Goal: Information Seeking & Learning: Understand process/instructions

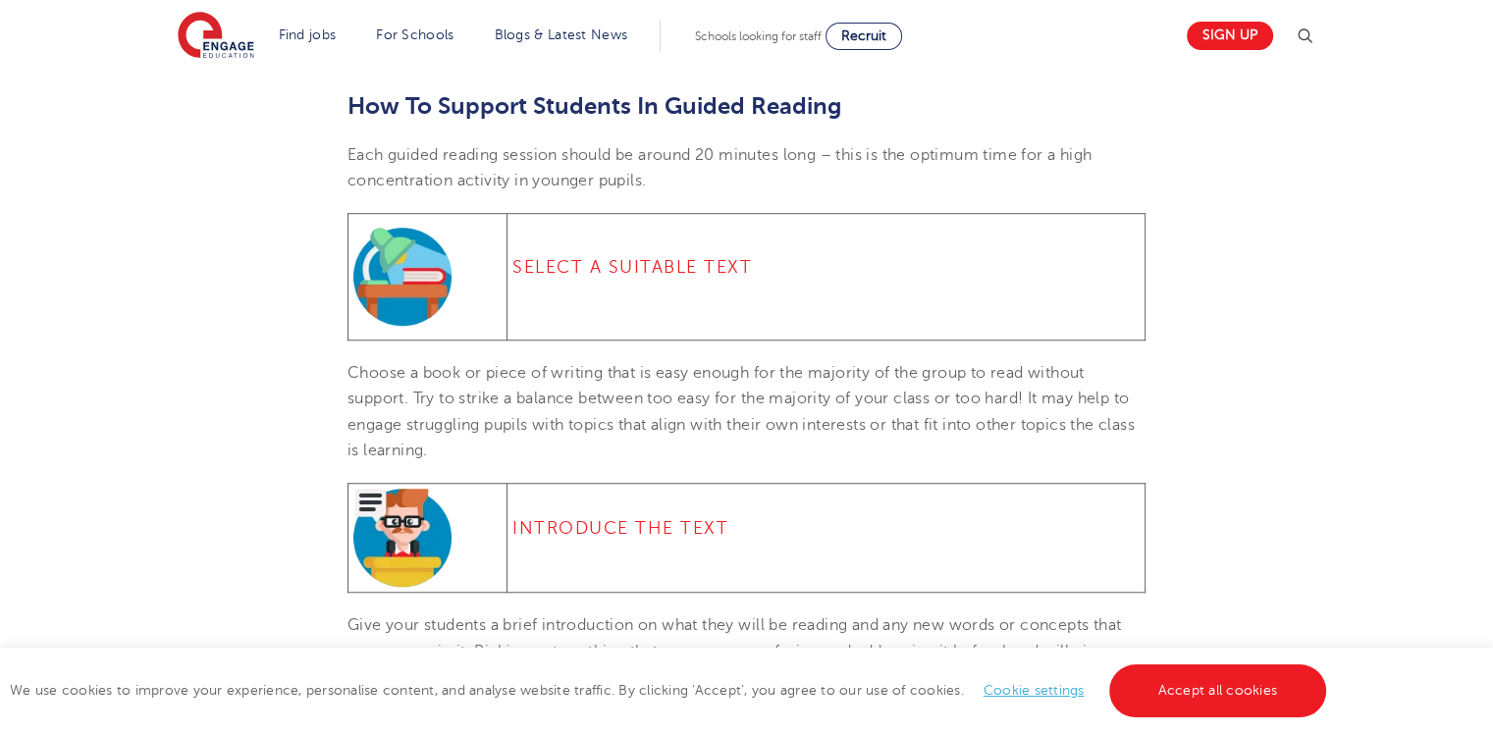
scroll to position [1312, 0]
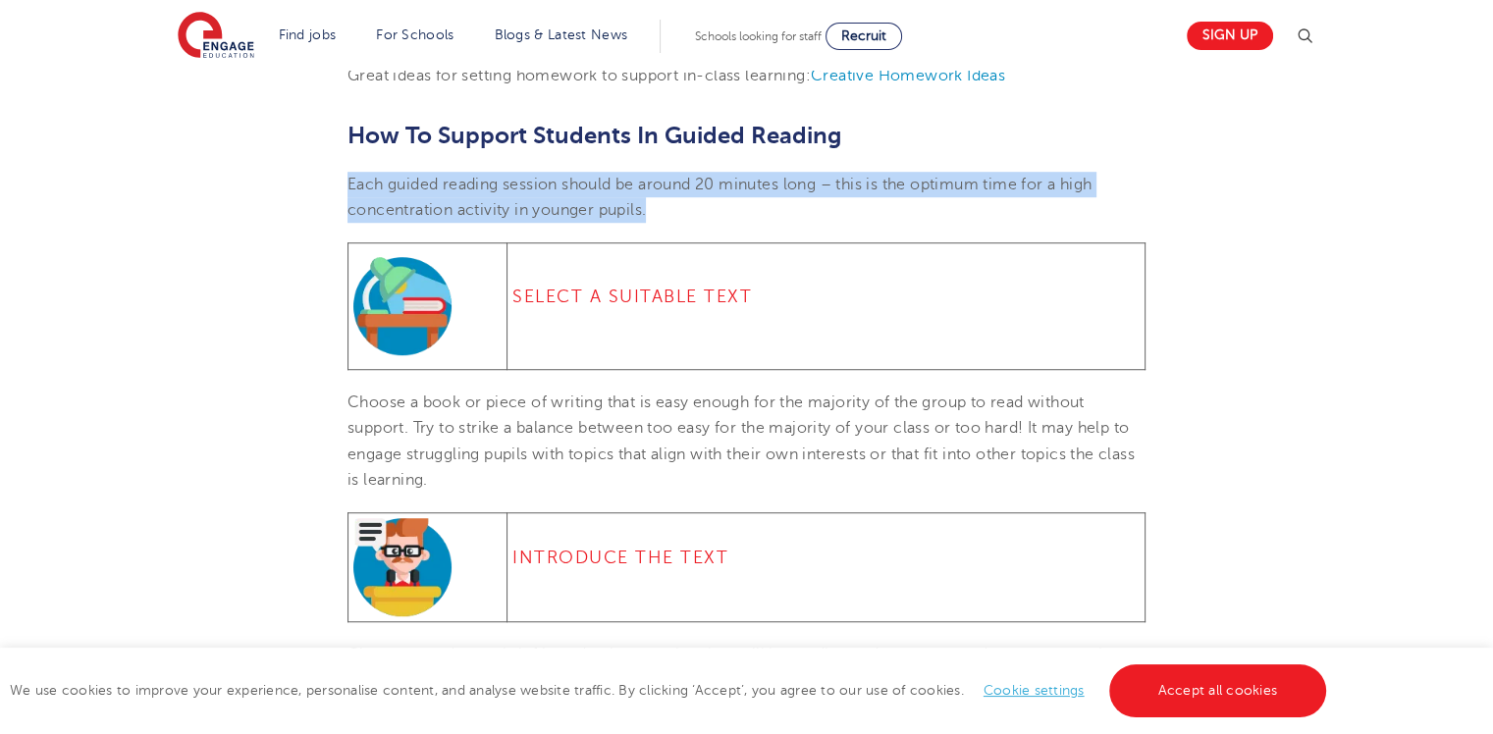
drag, startPoint x: 349, startPoint y: 181, endPoint x: 671, endPoint y: 212, distance: 323.5
click at [671, 212] on p "Each guided reading session should be around 20 minutes long – this is the opti…" at bounding box center [746, 198] width 798 height 52
click at [711, 211] on p "Each guided reading session should be around 20 minutes long – this is the opti…" at bounding box center [746, 198] width 798 height 52
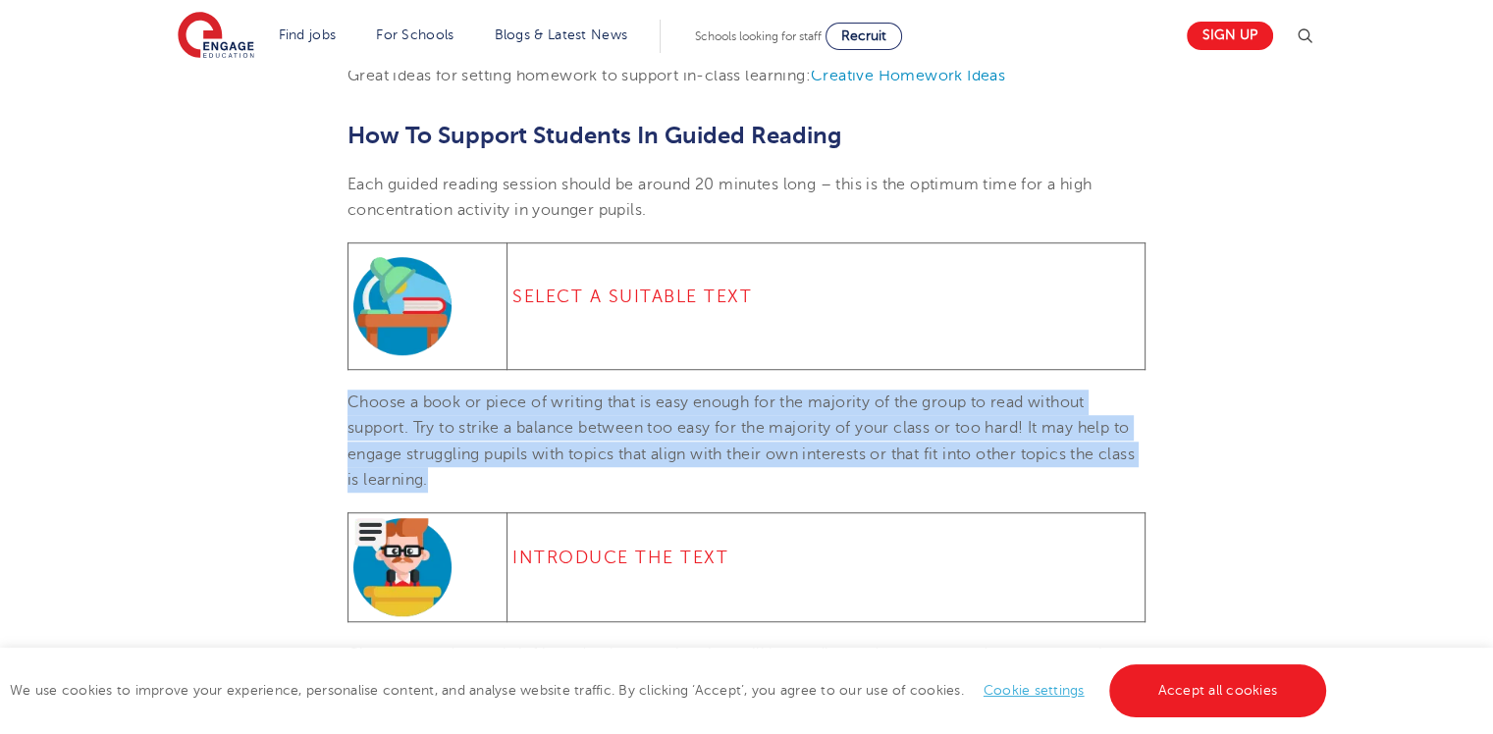
drag, startPoint x: 346, startPoint y: 398, endPoint x: 491, endPoint y: 478, distance: 164.7
click at [491, 478] on p "Choose a book or piece of writing that is easy enough for the majority of the g…" at bounding box center [746, 441] width 798 height 103
click at [870, 401] on span "Choose a book or piece of writing that is easy enough for the majority of the g…" at bounding box center [740, 441] width 787 height 95
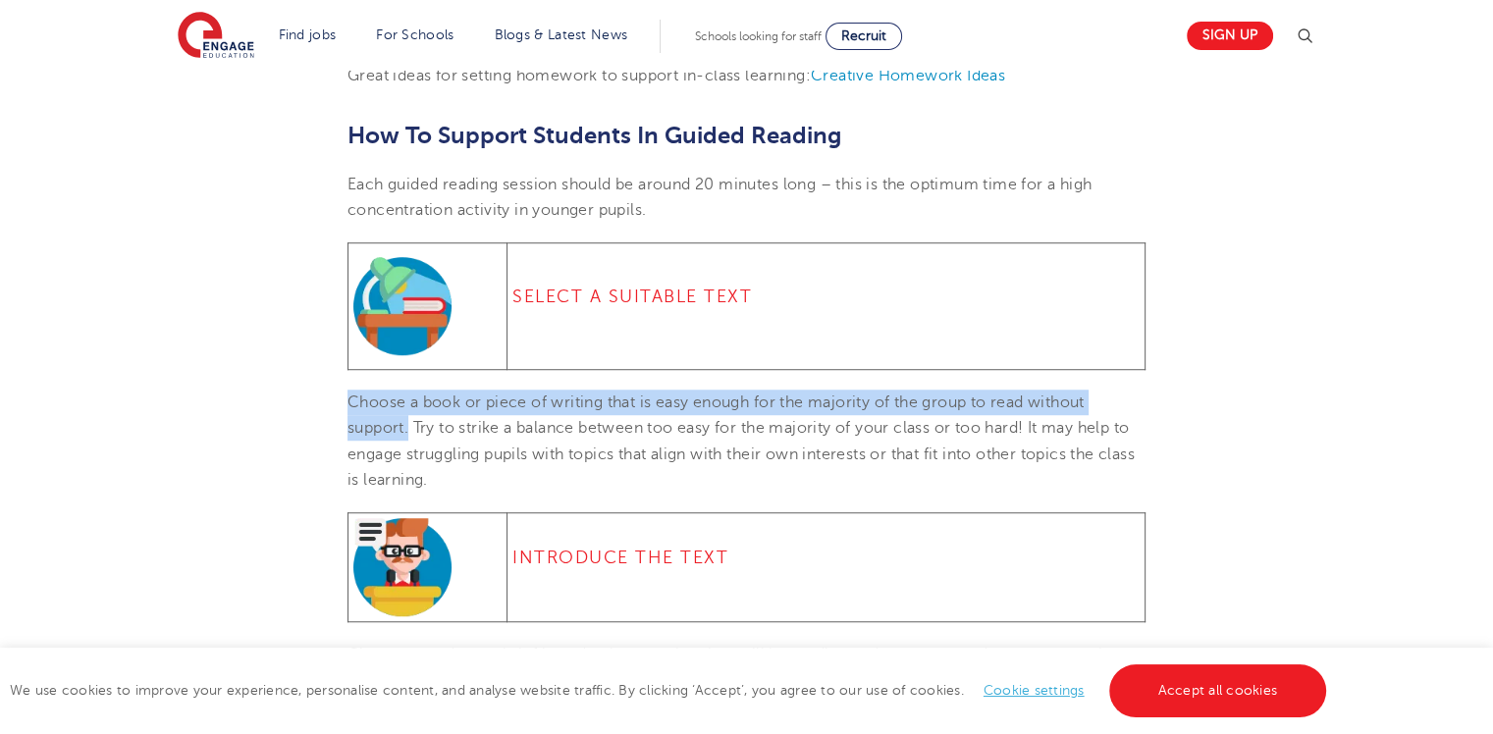
drag, startPoint x: 346, startPoint y: 398, endPoint x: 408, endPoint y: 423, distance: 66.9
click at [408, 423] on span "Choose a book or piece of writing that is easy enough for the majority of the g…" at bounding box center [740, 441] width 787 height 95
click at [891, 404] on span "Choose a book or piece of writing that is easy enough for the majority of the g…" at bounding box center [740, 441] width 787 height 95
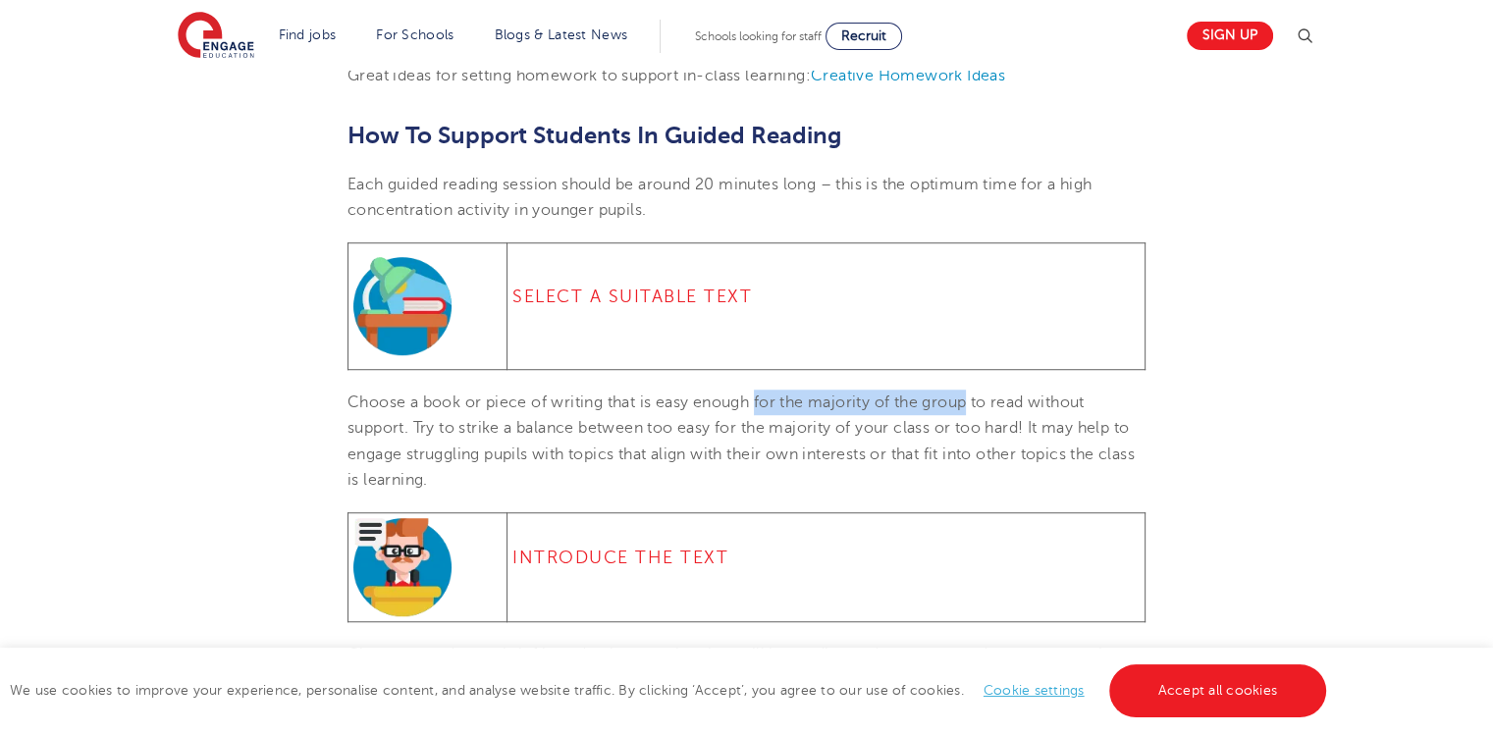
drag, startPoint x: 760, startPoint y: 404, endPoint x: 973, endPoint y: 393, distance: 213.3
click at [973, 394] on span "Choose a book or piece of writing that is easy enough for the majority of the g…" at bounding box center [740, 441] width 787 height 95
copy span "for the majority of the group"
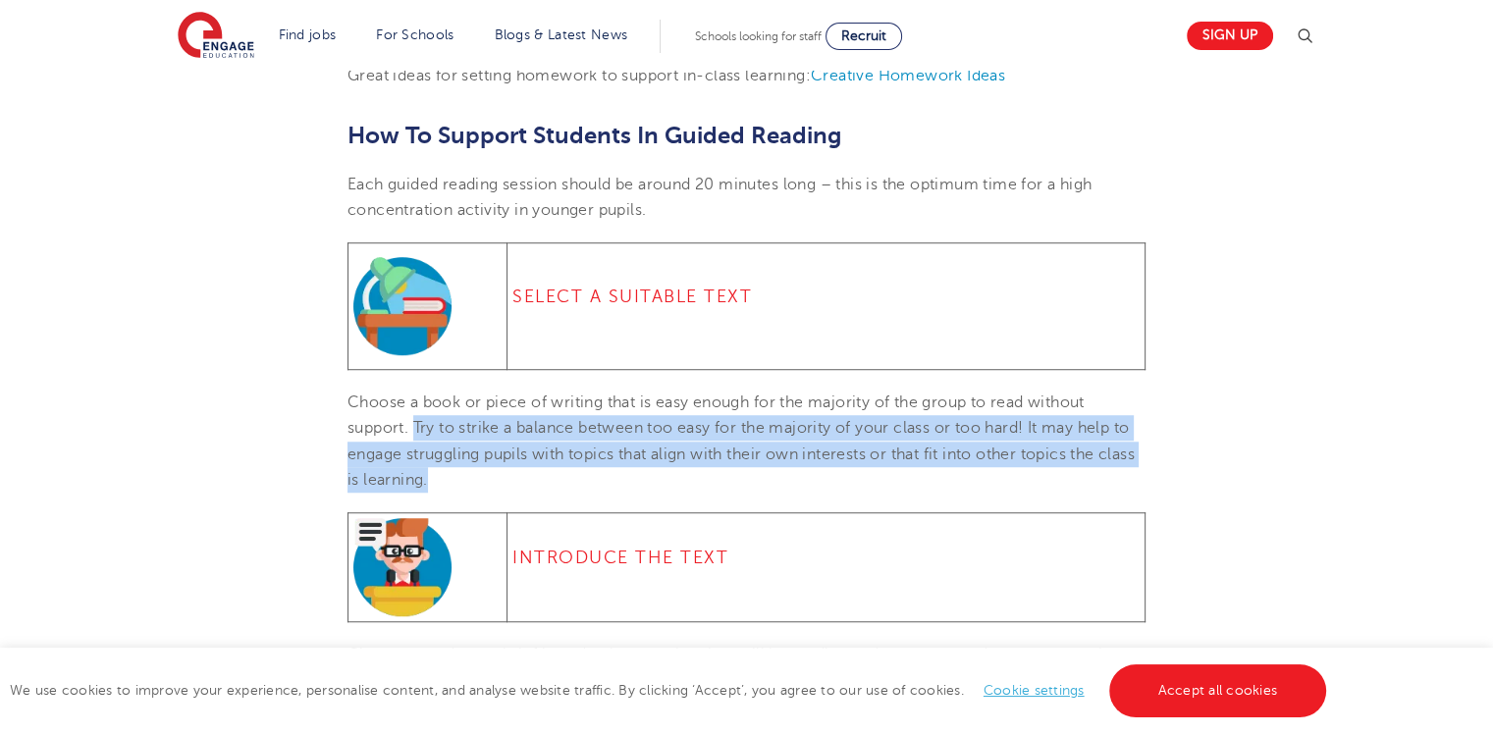
drag, startPoint x: 415, startPoint y: 425, endPoint x: 489, endPoint y: 483, distance: 93.7
click at [490, 483] on p "Choose a book or piece of writing that is easy enough for the majority of the g…" at bounding box center [746, 441] width 798 height 103
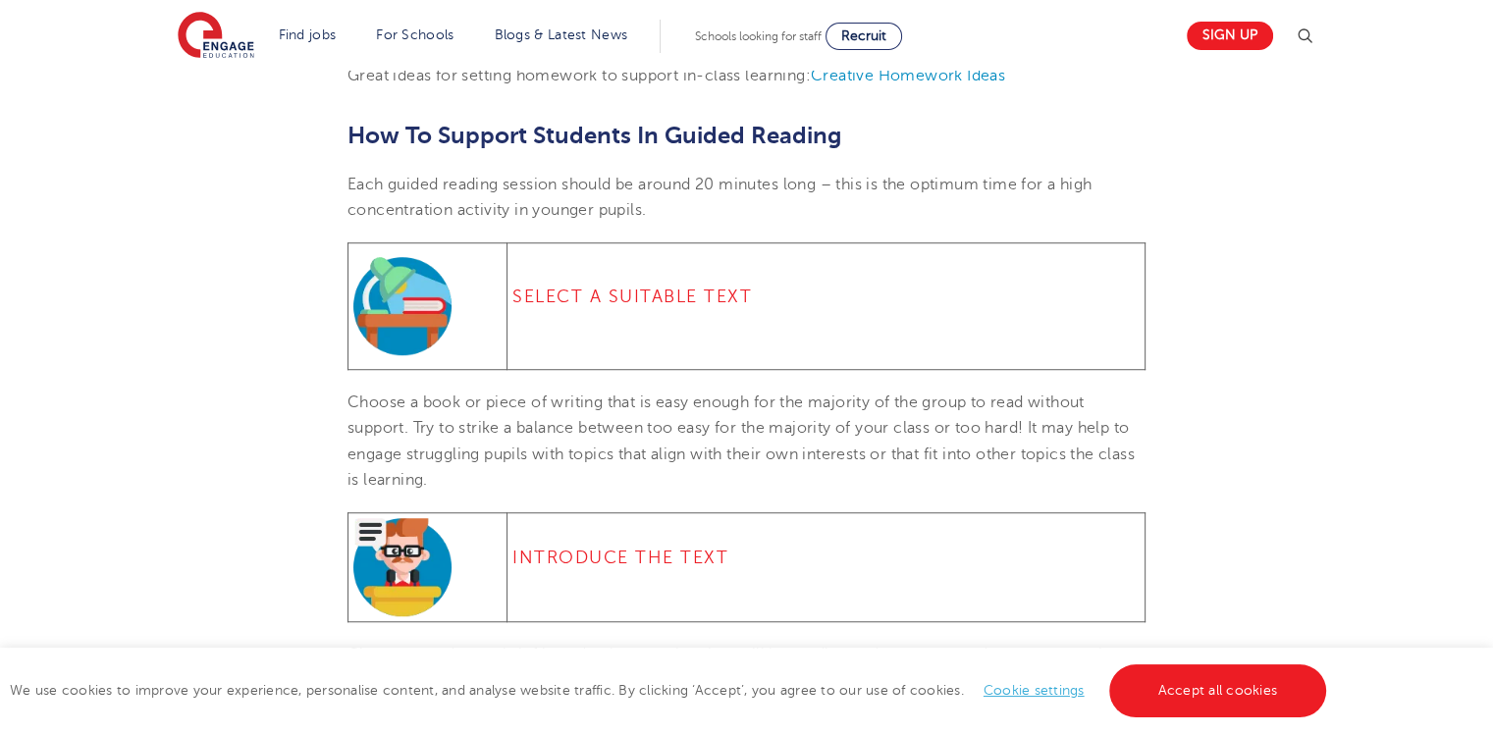
click at [1207, 369] on section "[DATE] How To Do Guided Reading Guided reading is a teaching strategy designed …" at bounding box center [746, 517] width 1191 height 2574
drag, startPoint x: 1039, startPoint y: 424, endPoint x: 531, endPoint y: 457, distance: 509.5
click at [531, 457] on span "Choose a book or piece of writing that is easy enough for the majority of the g…" at bounding box center [740, 441] width 787 height 95
drag, startPoint x: 1036, startPoint y: 425, endPoint x: 542, endPoint y: 459, distance: 494.9
click at [542, 459] on span "Choose a book or piece of writing that is easy enough for the majority of the g…" at bounding box center [740, 441] width 787 height 95
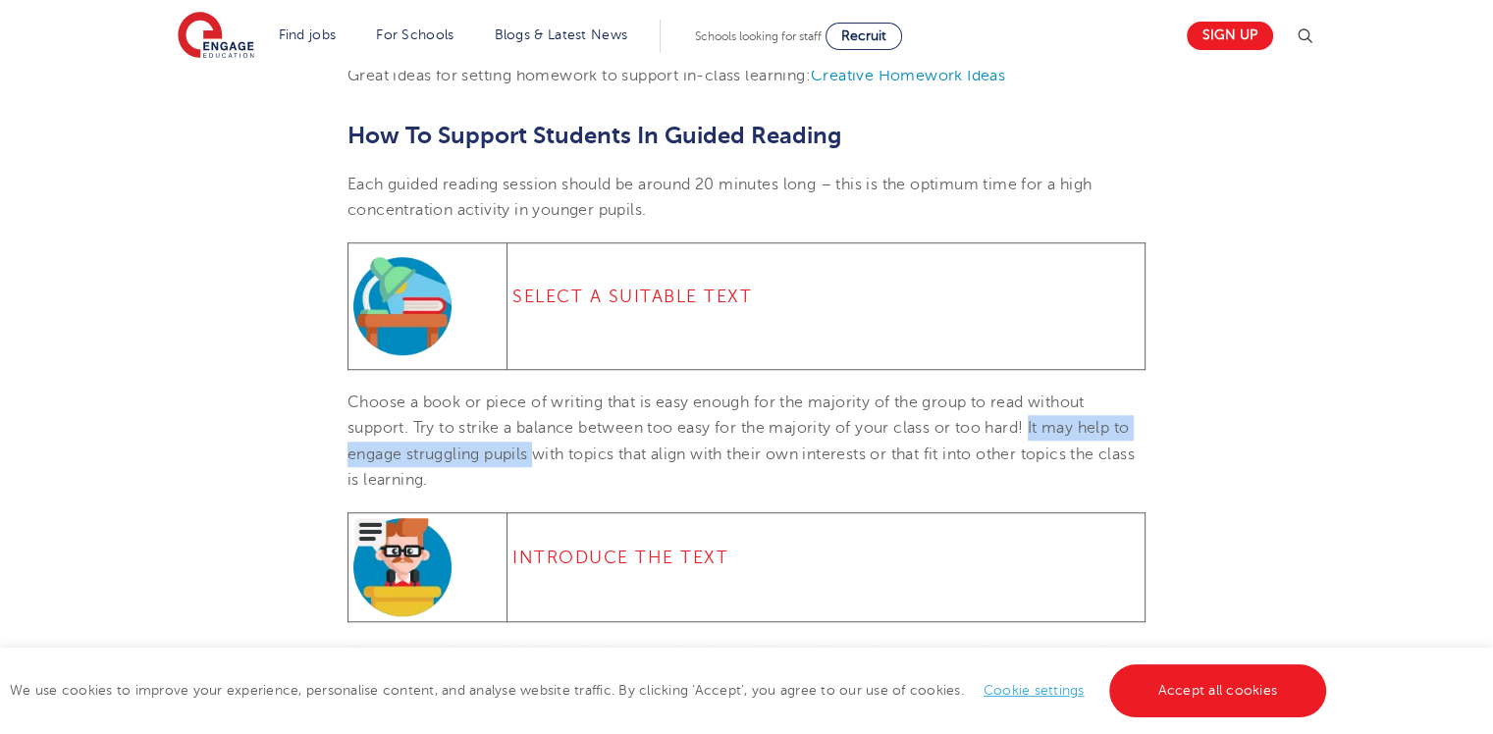
copy span "It may help to engage struggling pupils"
click at [436, 448] on span "Choose a book or piece of writing that is easy enough for the majority of the g…" at bounding box center [740, 441] width 787 height 95
drag, startPoint x: 533, startPoint y: 454, endPoint x: 346, endPoint y: 452, distance: 186.5
click at [347, 452] on span "Choose a book or piece of writing that is easy enough for the majority of the g…" at bounding box center [740, 441] width 787 height 95
click at [1009, 494] on section "[DATE] How To Do Guided Reading Guided reading is a teaching strategy designed …" at bounding box center [746, 517] width 1191 height 2574
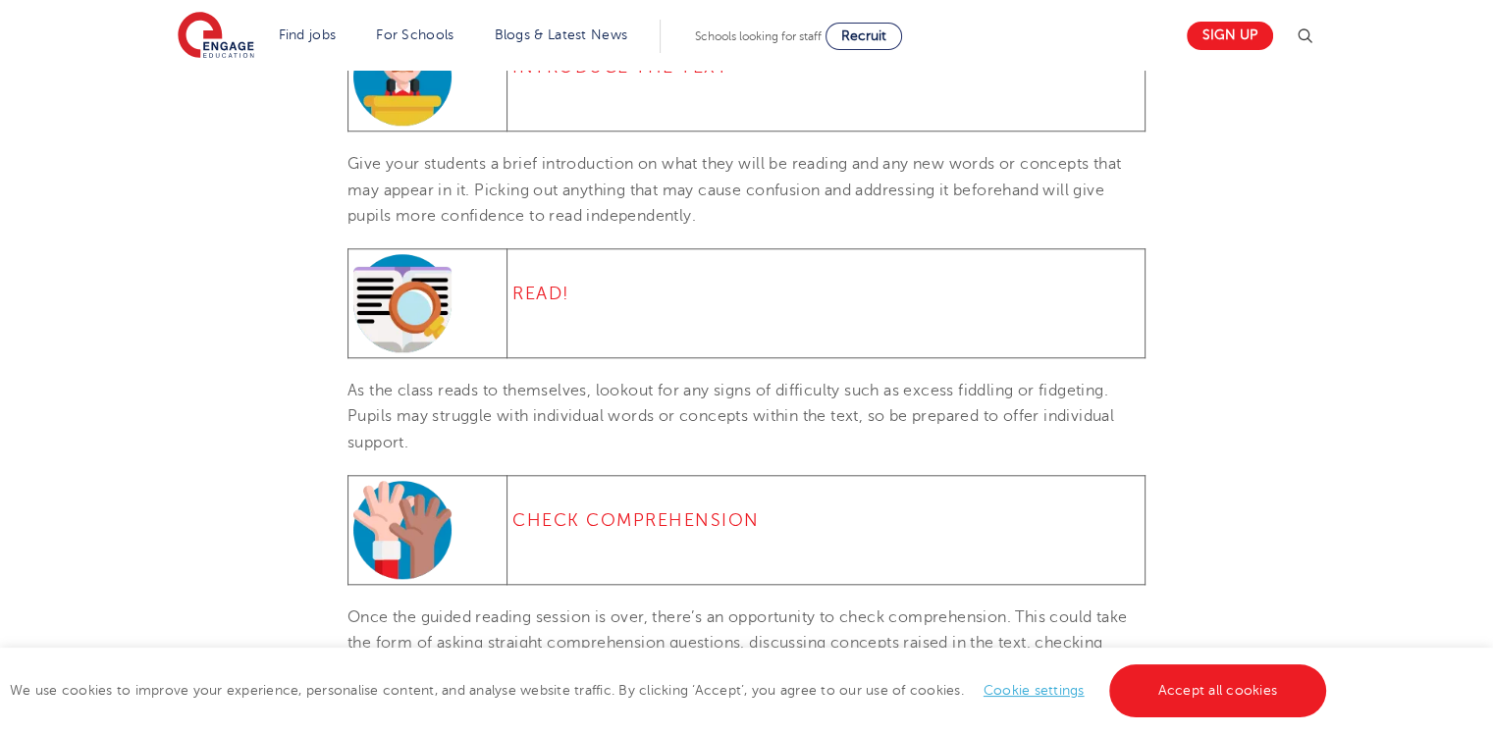
scroll to position [1798, 0]
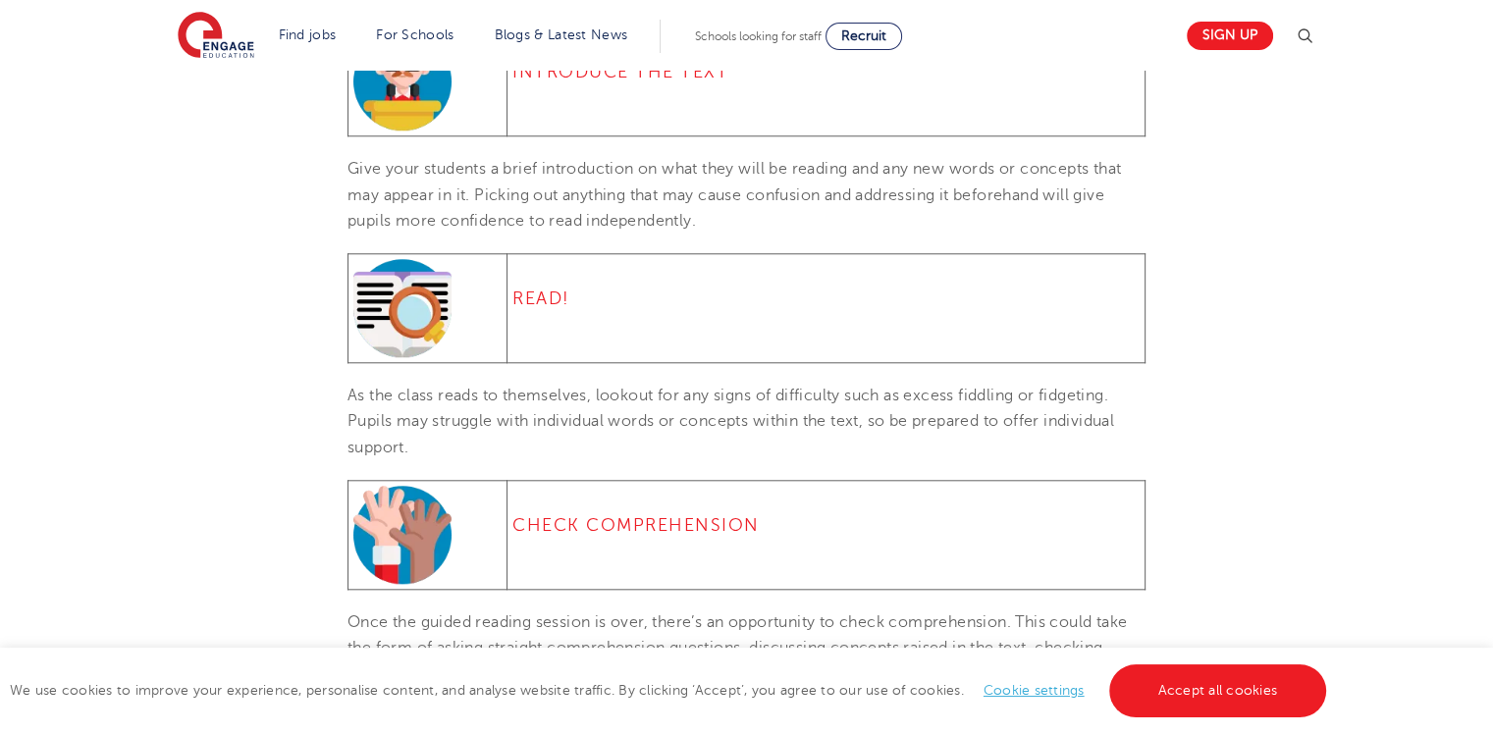
drag, startPoint x: 350, startPoint y: 169, endPoint x: 712, endPoint y: 218, distance: 364.5
click at [712, 218] on p "Give your students a brief introduction on what they will be reading and any ne…" at bounding box center [746, 195] width 798 height 78
click at [663, 441] on p "As the class reads to themselves, lookout for any signs of difficulty such as e…" at bounding box center [746, 422] width 798 height 78
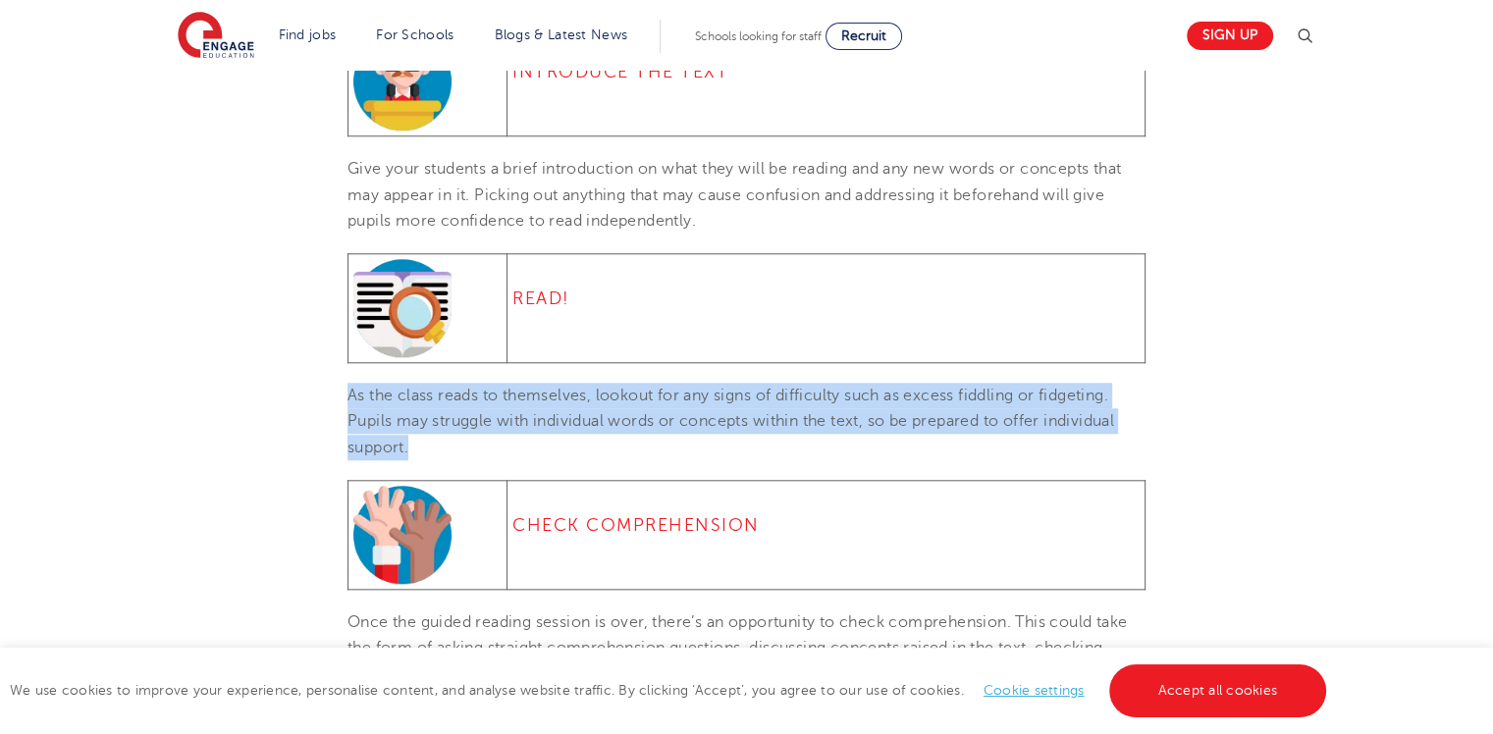
drag, startPoint x: 350, startPoint y: 393, endPoint x: 453, endPoint y: 451, distance: 118.2
click at [453, 451] on p "As the class reads to themselves, lookout for any signs of difficulty such as e…" at bounding box center [746, 422] width 798 height 78
click at [493, 451] on p "As the class reads to themselves, lookout for any signs of difficulty such as e…" at bounding box center [746, 422] width 798 height 78
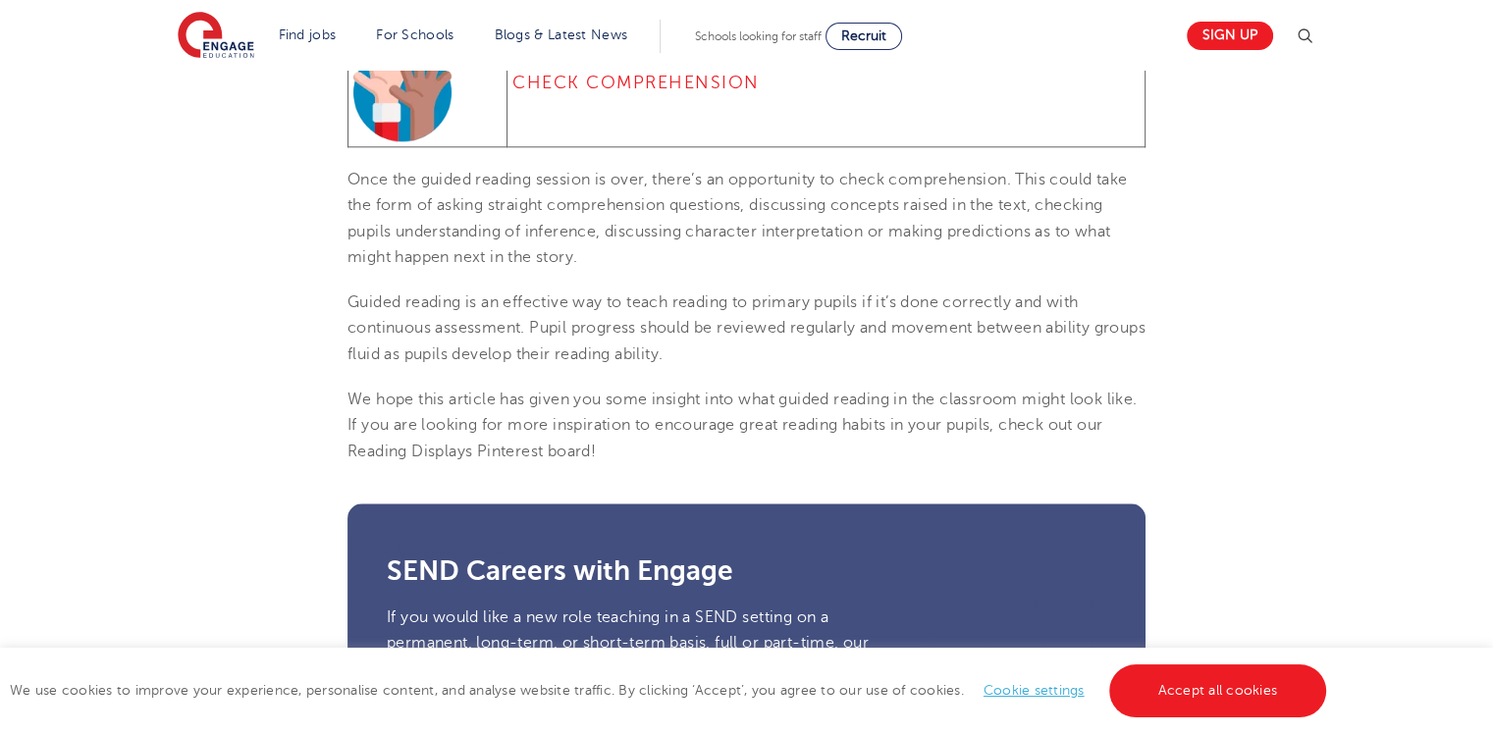
scroll to position [2265, 0]
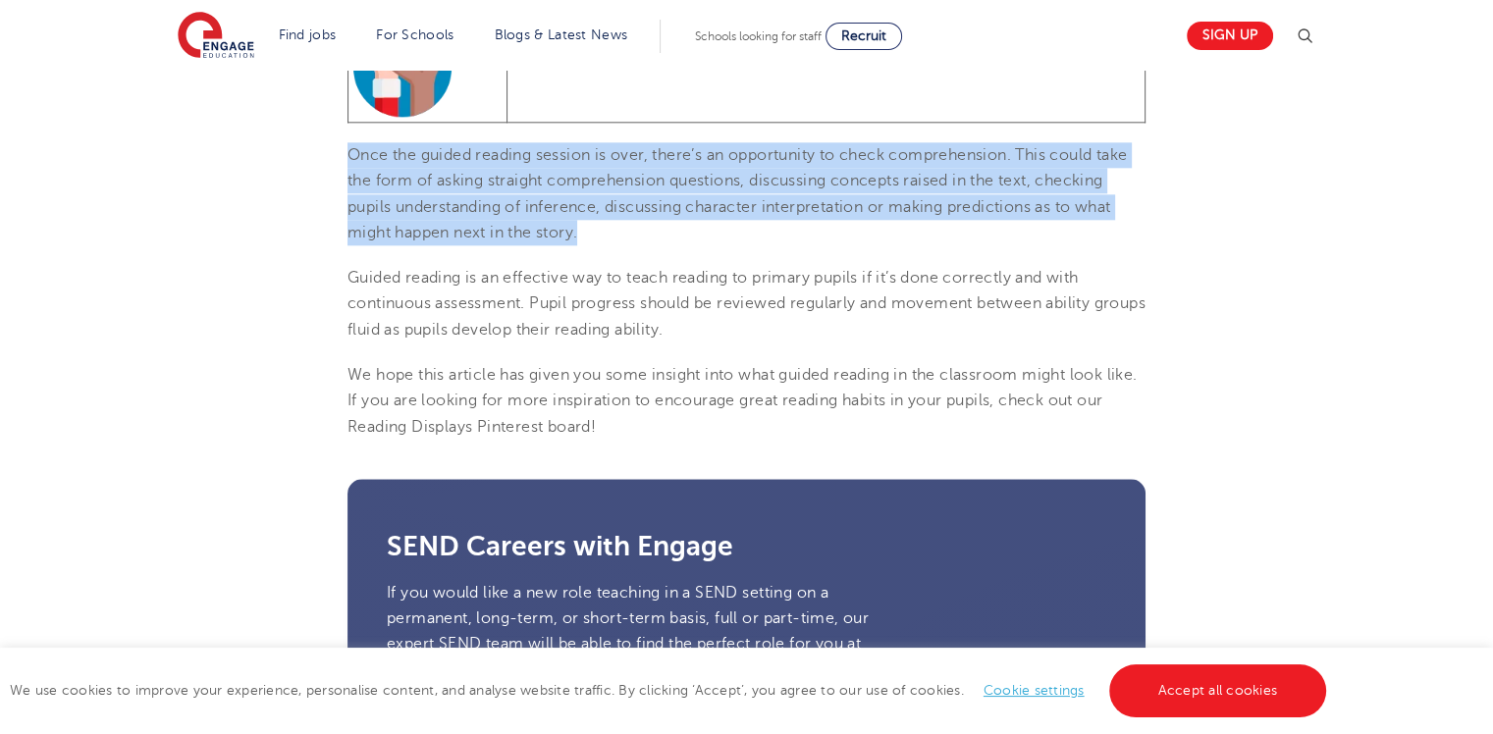
drag, startPoint x: 350, startPoint y: 151, endPoint x: 618, endPoint y: 243, distance: 283.4
click at [618, 243] on p "Once the guided reading session is over, there’s an opportunity to check compre…" at bounding box center [746, 193] width 798 height 103
click at [614, 235] on p "Once the guided reading session is over, there’s an opportunity to check compre…" at bounding box center [746, 193] width 798 height 103
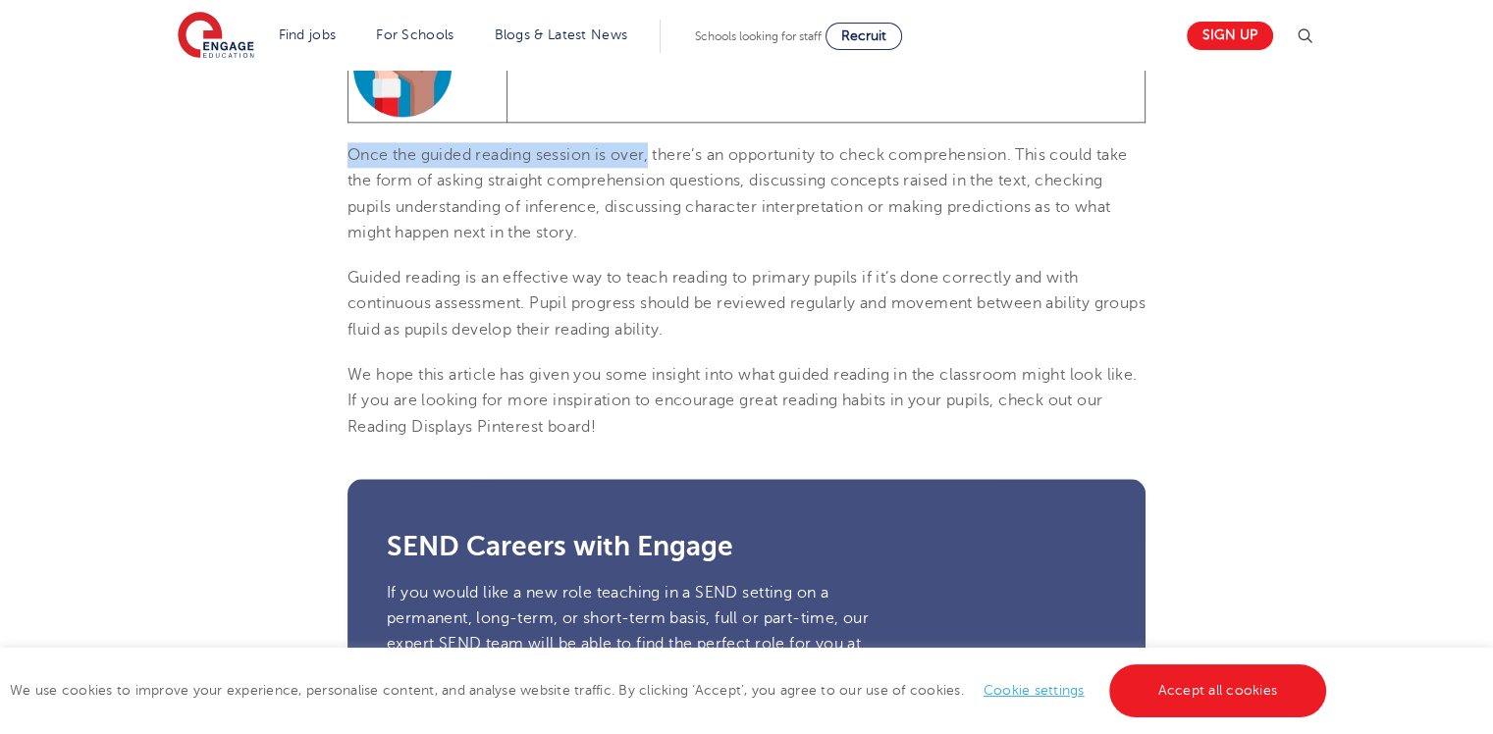
drag, startPoint x: 352, startPoint y: 150, endPoint x: 650, endPoint y: 151, distance: 297.4
click at [650, 151] on span "Once the guided reading session is over, there’s an opportunity to check compre…" at bounding box center [736, 193] width 779 height 95
drag, startPoint x: 346, startPoint y: 149, endPoint x: 1021, endPoint y: 150, distance: 674.3
click at [1021, 150] on span "Once the guided reading session is over, there’s an opportunity to check compre…" at bounding box center [736, 193] width 779 height 95
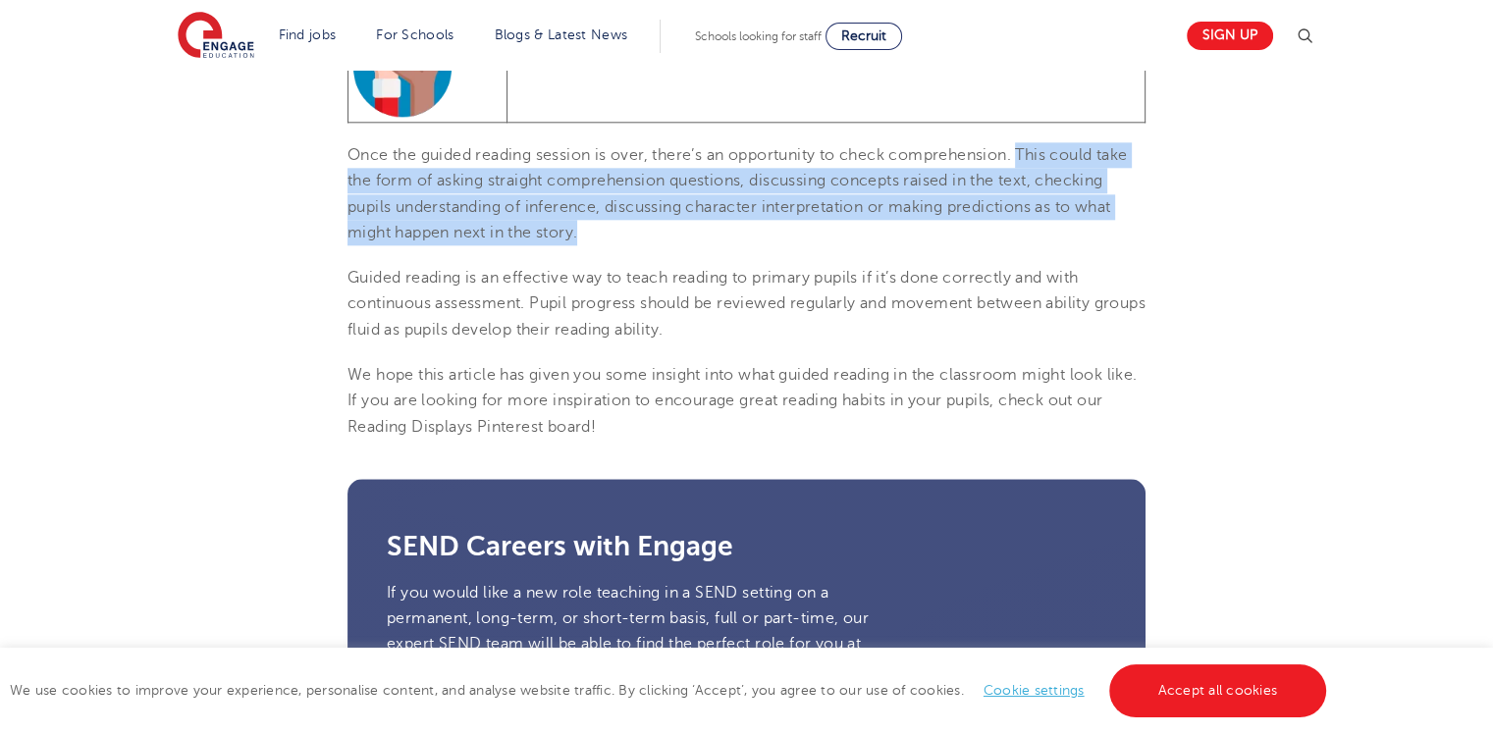
drag, startPoint x: 1025, startPoint y: 149, endPoint x: 641, endPoint y: 227, distance: 391.5
click at [641, 227] on p "Once the guided reading session is over, there’s an opportunity to check compre…" at bounding box center [746, 193] width 798 height 103
click at [687, 242] on p "Once the guided reading session is over, there’s an opportunity to check compre…" at bounding box center [746, 193] width 798 height 103
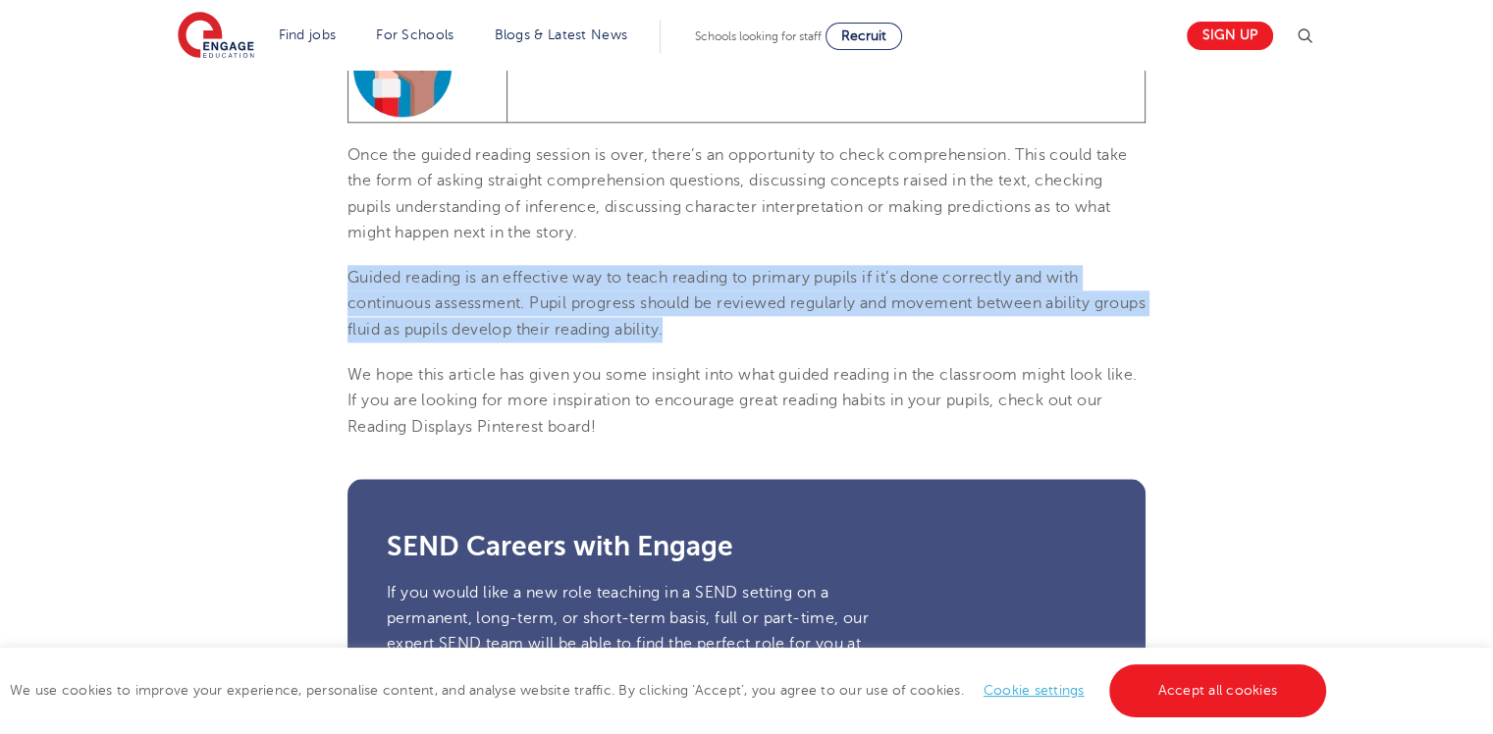
drag, startPoint x: 350, startPoint y: 277, endPoint x: 750, endPoint y: 322, distance: 402.0
click at [750, 322] on p "Guided reading is an effective way to teach reading to primary pupils if it’s d…" at bounding box center [746, 304] width 798 height 78
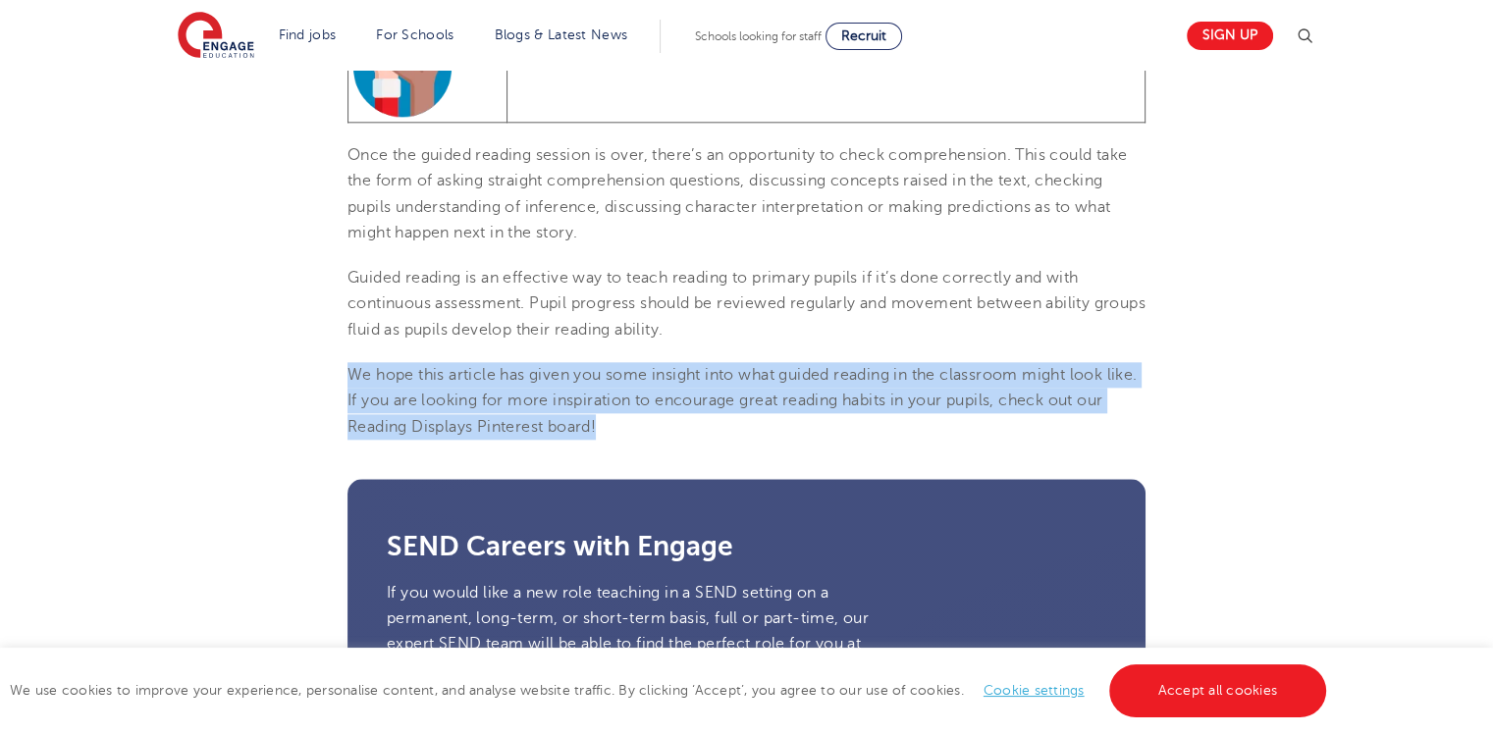
drag, startPoint x: 349, startPoint y: 370, endPoint x: 696, endPoint y: 428, distance: 351.3
click at [696, 428] on p "We hope this article has given you some insight into what guided reading in the…" at bounding box center [746, 401] width 798 height 78
click at [696, 430] on p "We hope this article has given you some insight into what guided reading in the…" at bounding box center [746, 401] width 798 height 78
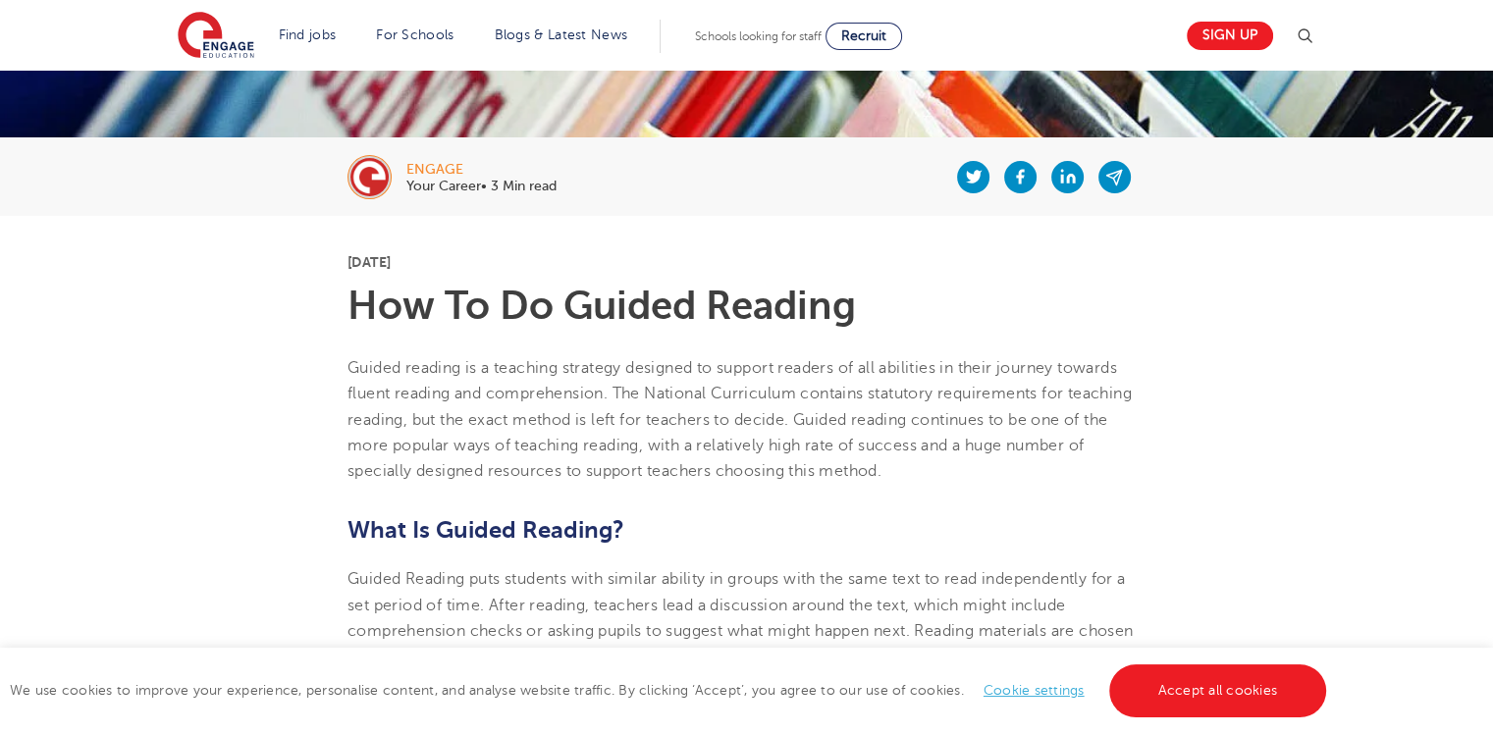
scroll to position [302, 0]
